Goal: Transaction & Acquisition: Purchase product/service

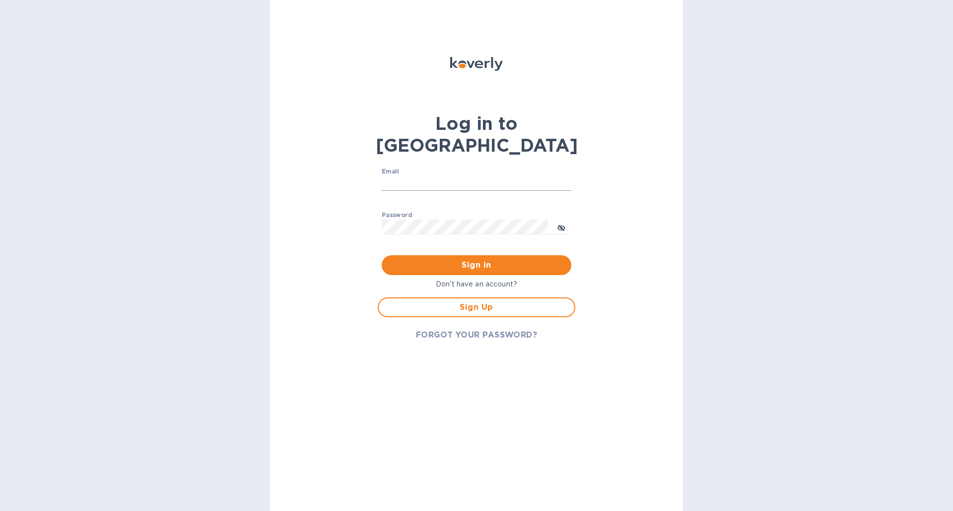
click at [497, 176] on input "Email" at bounding box center [477, 183] width 190 height 15
type input "[EMAIL_ADDRESS][DOMAIN_NAME]"
